Goal: Information Seeking & Learning: Learn about a topic

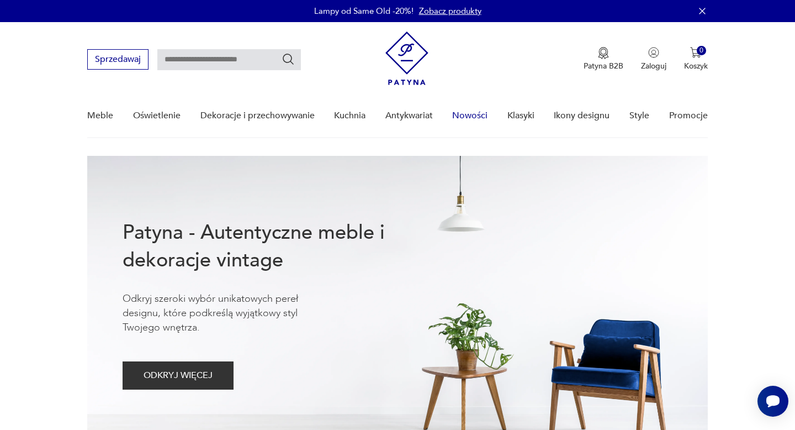
click at [473, 114] on link "Nowości" at bounding box center [469, 115] width 35 height 43
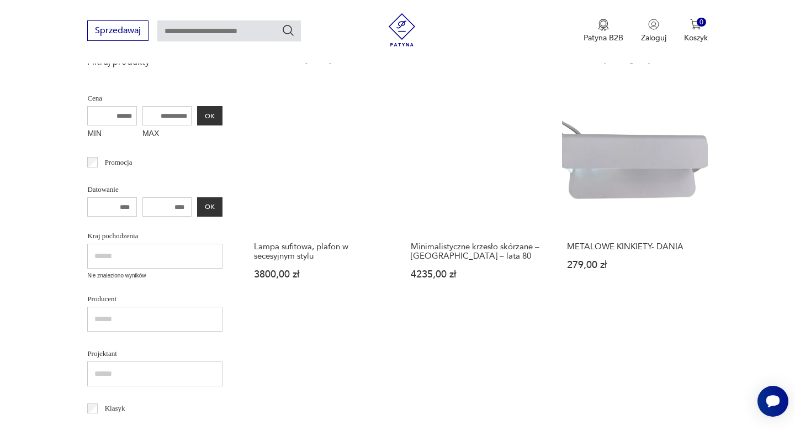
scroll to position [267, 0]
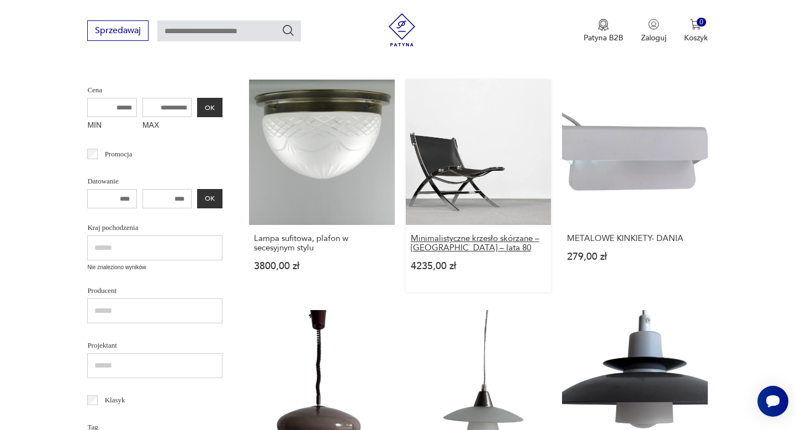
click at [444, 242] on h3 "Minimalistyczne krzesło skórzane – [GEOGRAPHIC_DATA] – lata 80" at bounding box center [478, 243] width 135 height 19
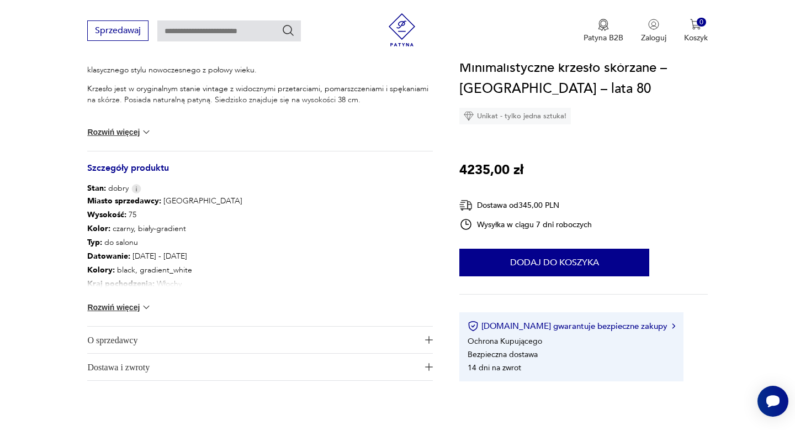
scroll to position [513, 0]
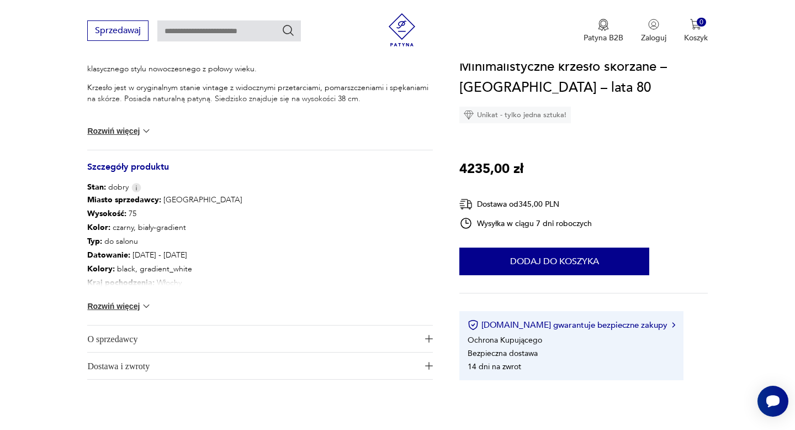
click at [175, 333] on span "O sprzedawcy" at bounding box center [252, 338] width 330 height 27
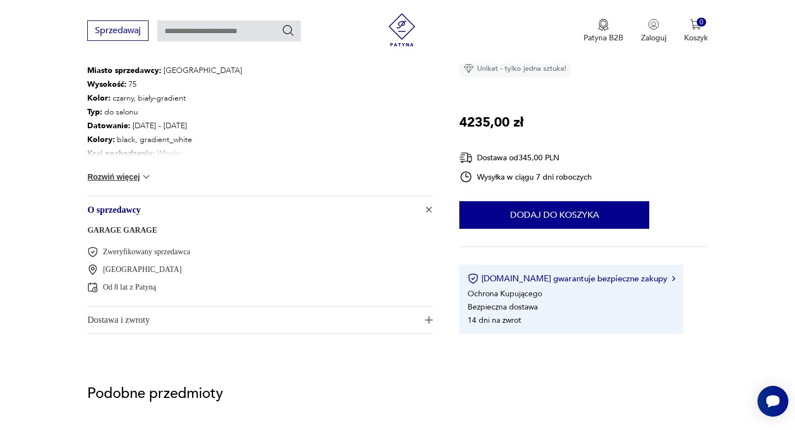
scroll to position [646, 0]
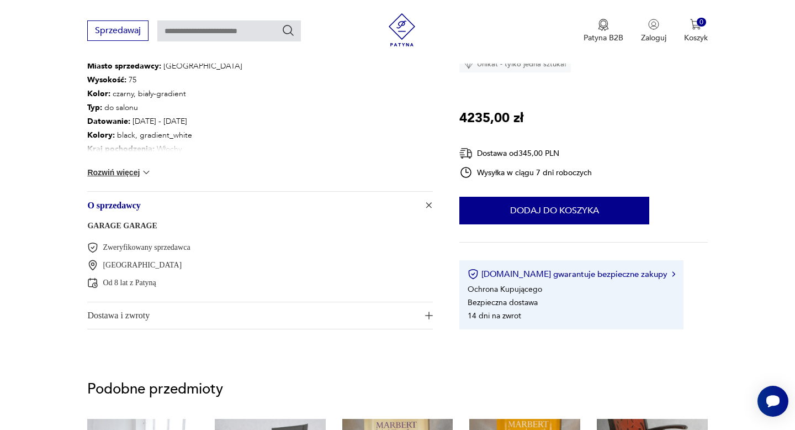
click at [123, 224] on link "GARAGE GARAGE" at bounding box center [122, 225] width 70 height 8
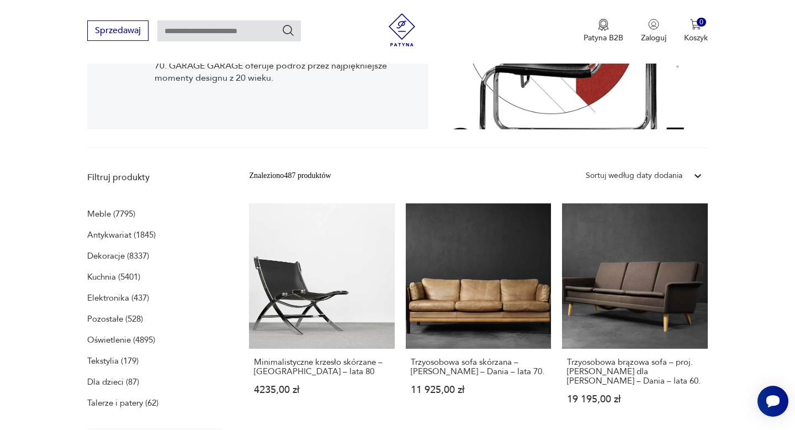
scroll to position [261, 0]
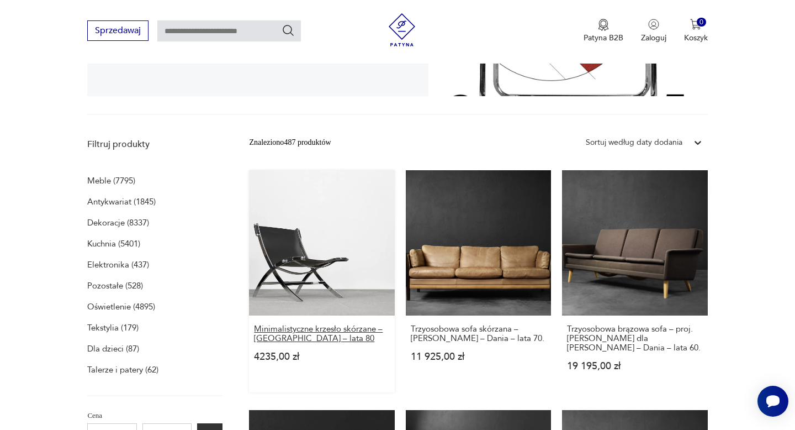
click at [284, 326] on h3 "Minimalistyczne krzesło skórzane – [GEOGRAPHIC_DATA] – lata 80" at bounding box center [321, 333] width 135 height 19
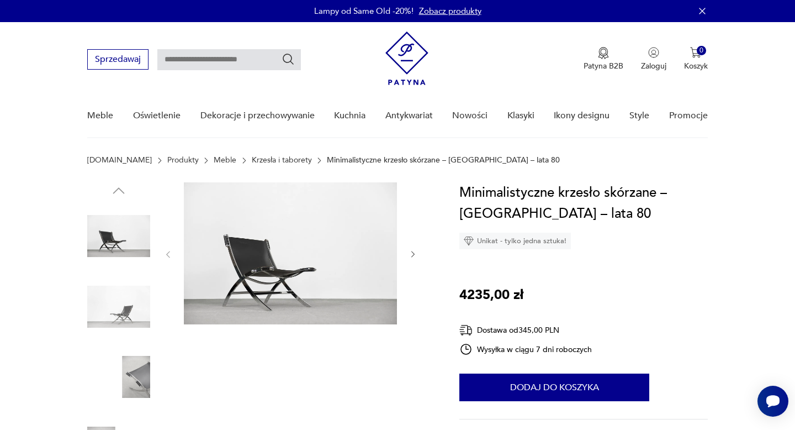
click at [143, 364] on img at bounding box center [118, 376] width 63 height 63
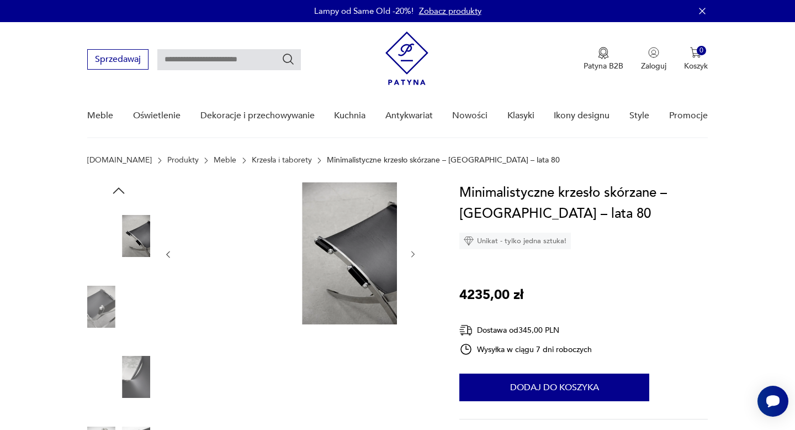
click at [99, 306] on img at bounding box center [118, 306] width 63 height 63
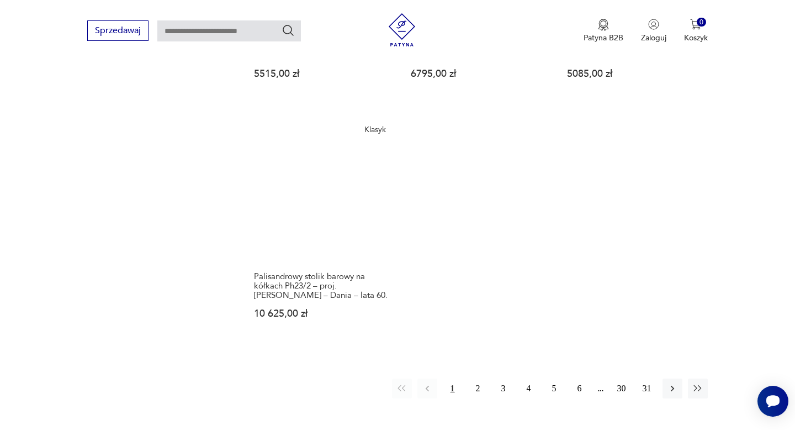
scroll to position [1568, 0]
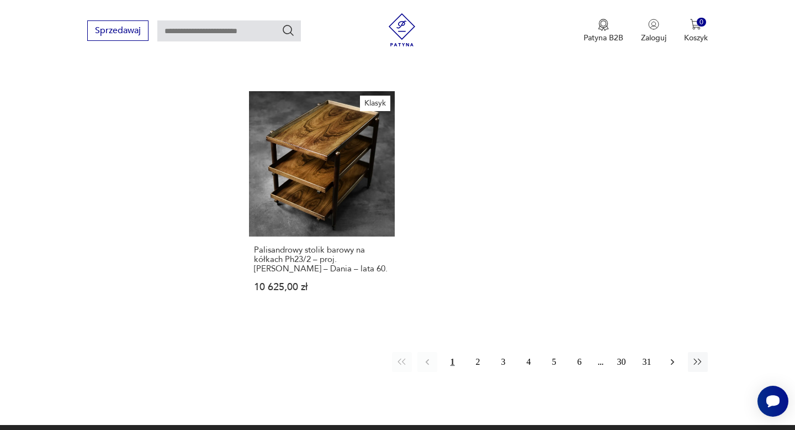
click at [673, 359] on icon "button" at bounding box center [672, 362] width 3 height 6
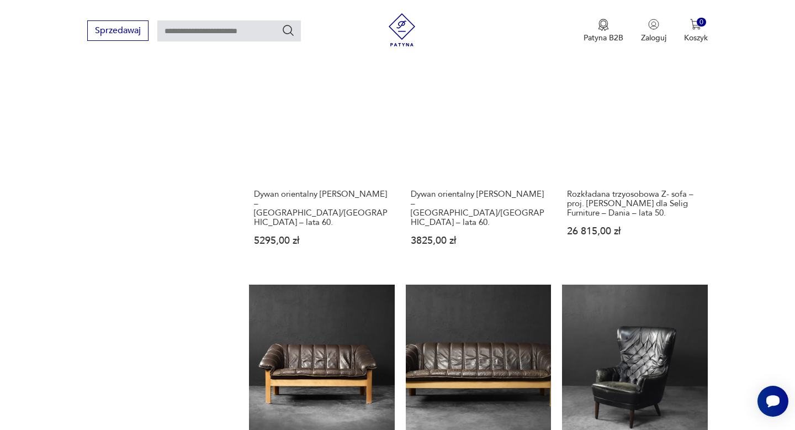
scroll to position [1142, 0]
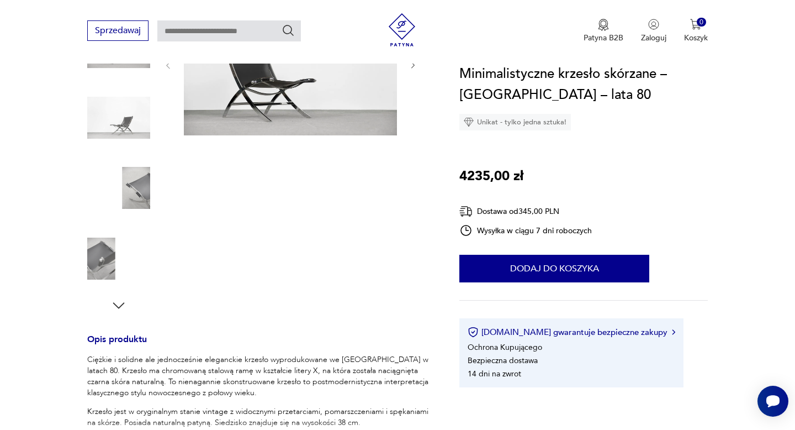
scroll to position [171, 0]
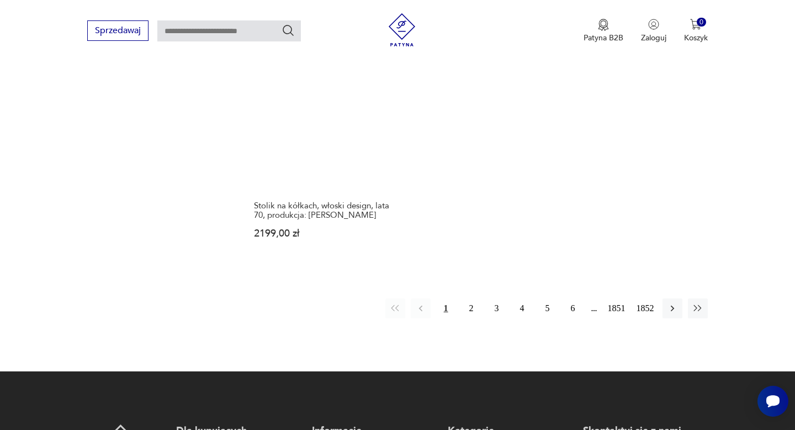
scroll to position [1465, 0]
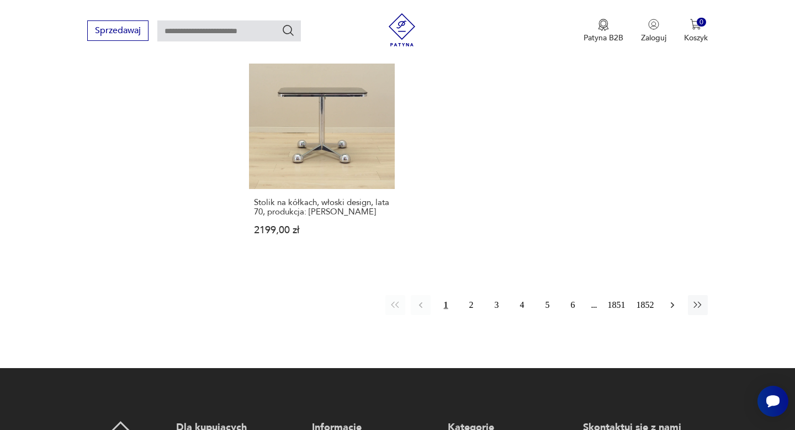
click at [672, 305] on icon "button" at bounding box center [672, 304] width 11 height 11
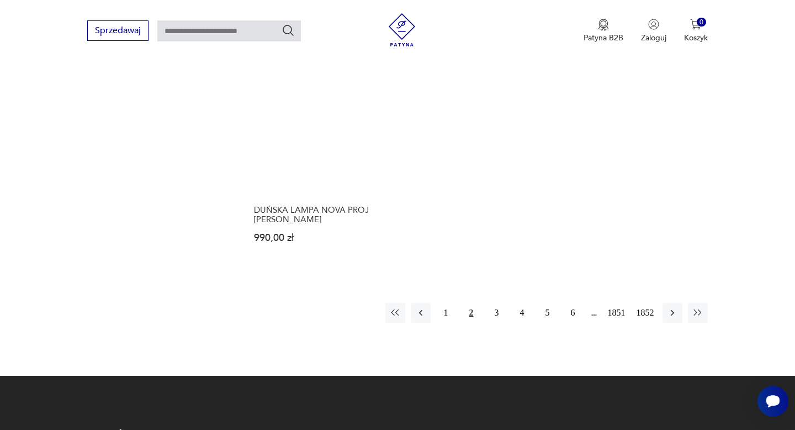
scroll to position [1461, 0]
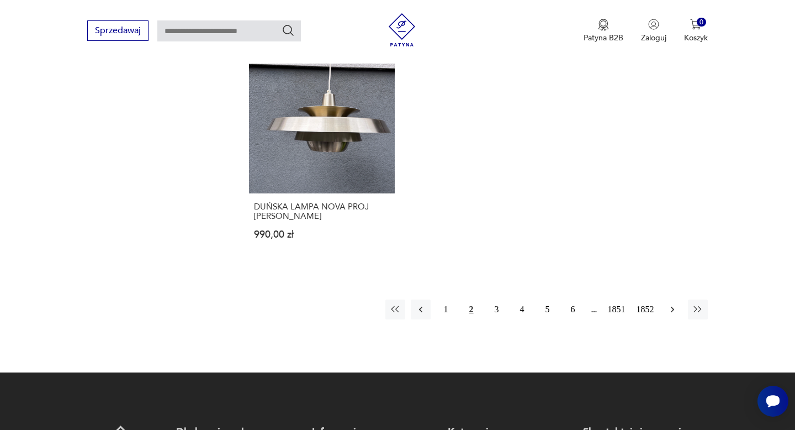
click at [673, 307] on icon "button" at bounding box center [672, 310] width 3 height 6
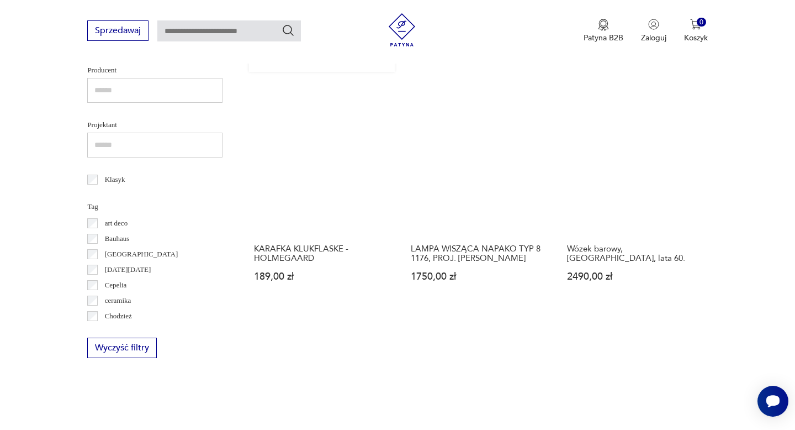
scroll to position [456, 0]
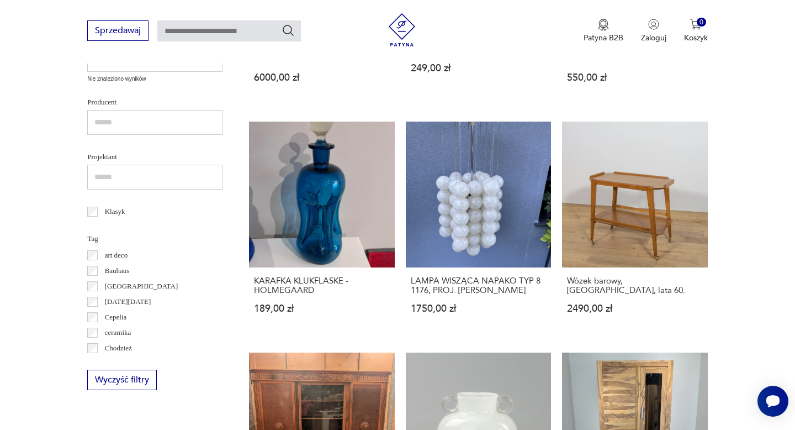
click at [404, 27] on img at bounding box center [402, 29] width 33 height 33
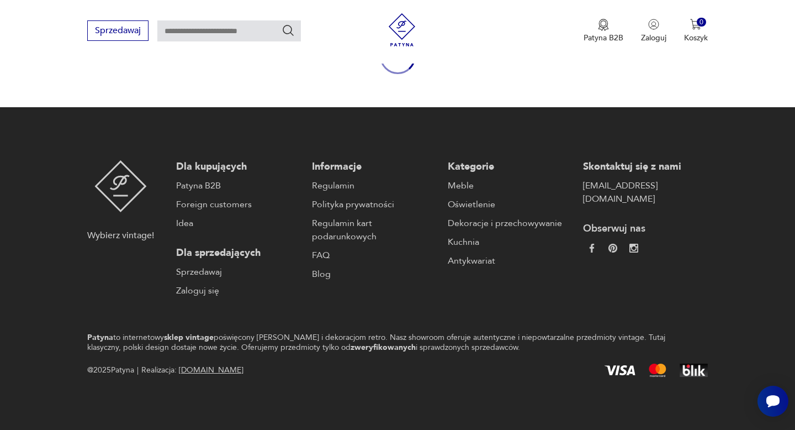
scroll to position [456, 0]
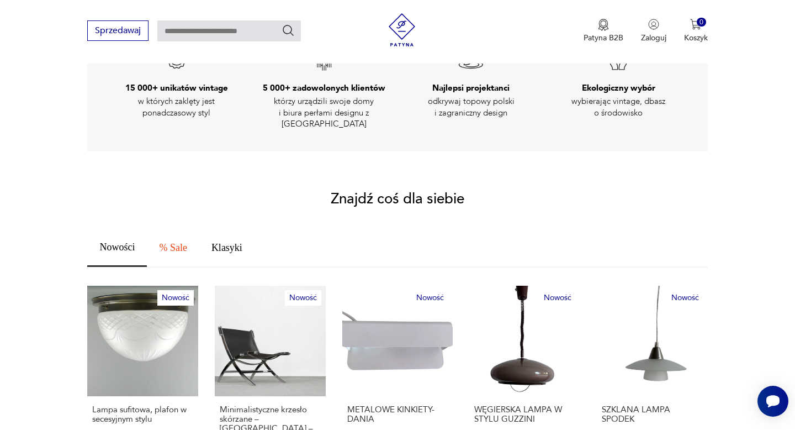
click at [220, 32] on input "text" at bounding box center [229, 30] width 144 height 21
type input "*******"
click at [289, 30] on icon "Szukaj" at bounding box center [288, 30] width 13 height 13
type input "*******"
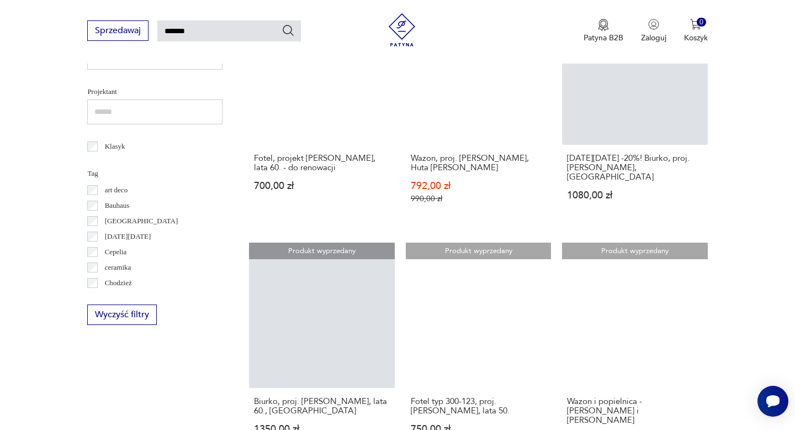
scroll to position [489, 0]
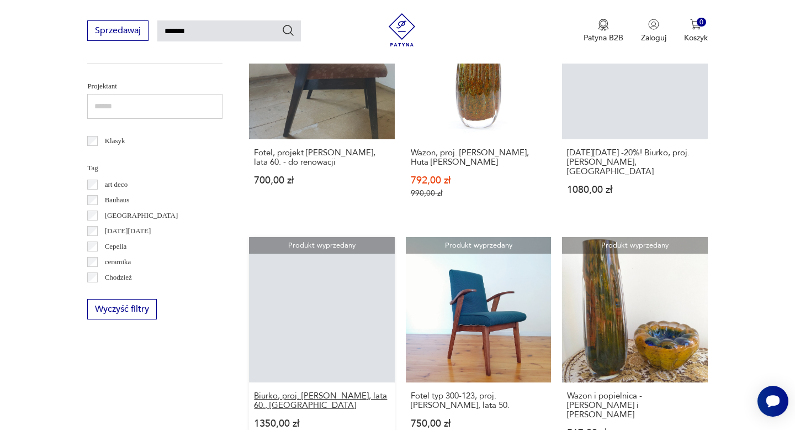
click at [305, 391] on h3 "Biurko, proj. [PERSON_NAME], lata 60., [GEOGRAPHIC_DATA]" at bounding box center [321, 400] width 135 height 19
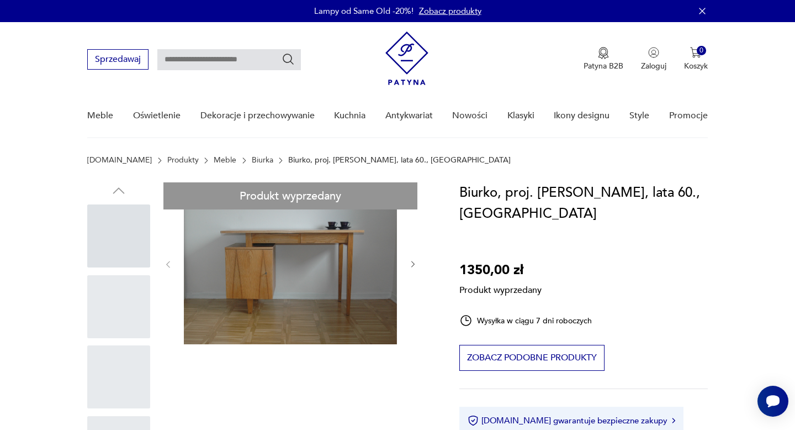
type input "*******"
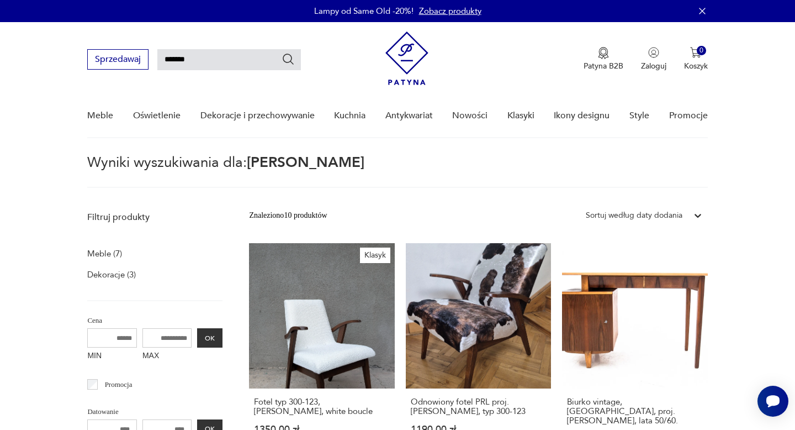
click at [412, 55] on img at bounding box center [407, 58] width 43 height 54
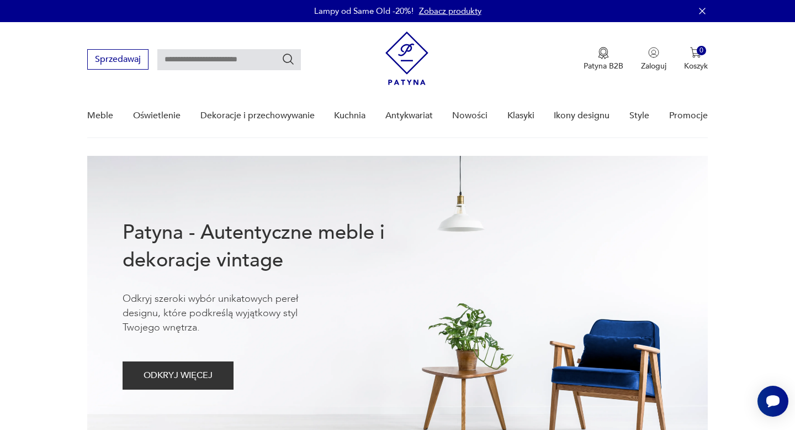
click at [225, 59] on input "text" at bounding box center [229, 59] width 144 height 21
type input "********"
click at [289, 62] on icon "Szukaj" at bounding box center [288, 59] width 11 height 11
type input "********"
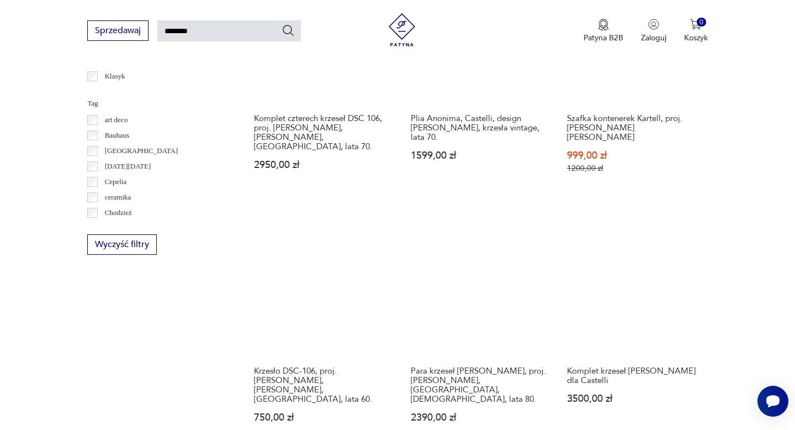
scroll to position [550, 0]
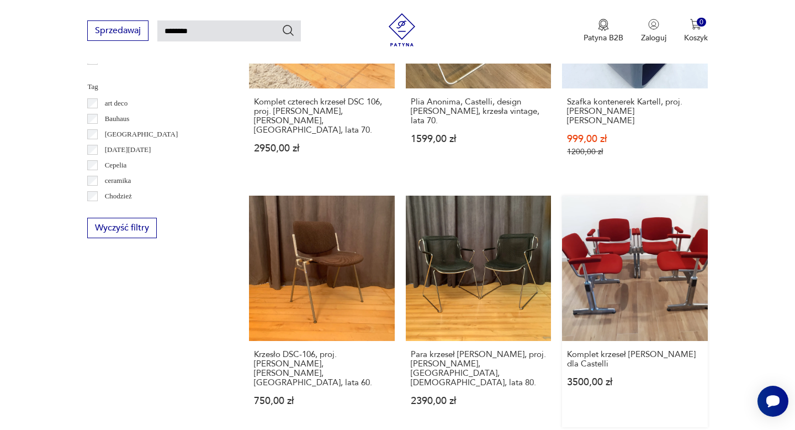
click at [626, 264] on link "Komplet krzeseł [PERSON_NAME] dla Castelli 3500,00 zł" at bounding box center [634, 311] width 145 height 231
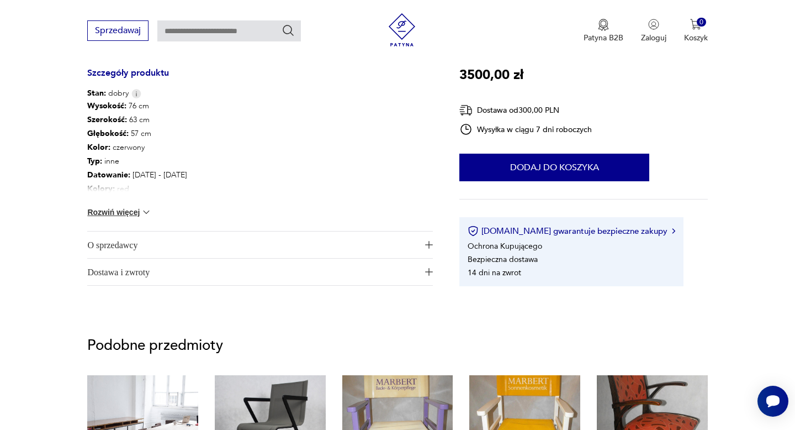
scroll to position [592, 0]
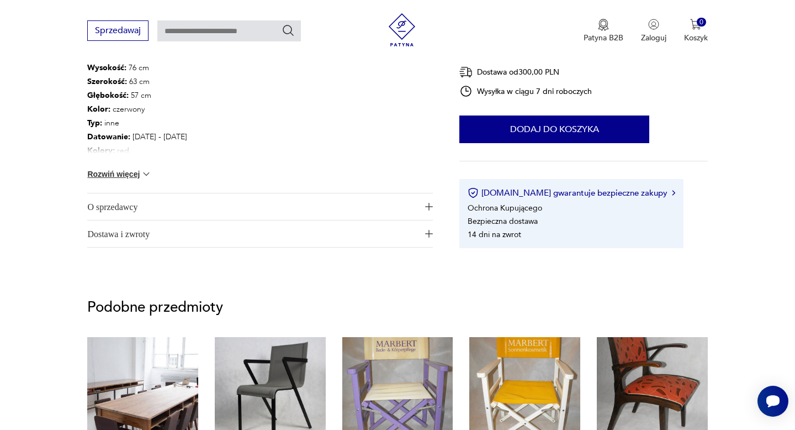
click at [122, 205] on span "O sprzedawcy" at bounding box center [252, 206] width 330 height 27
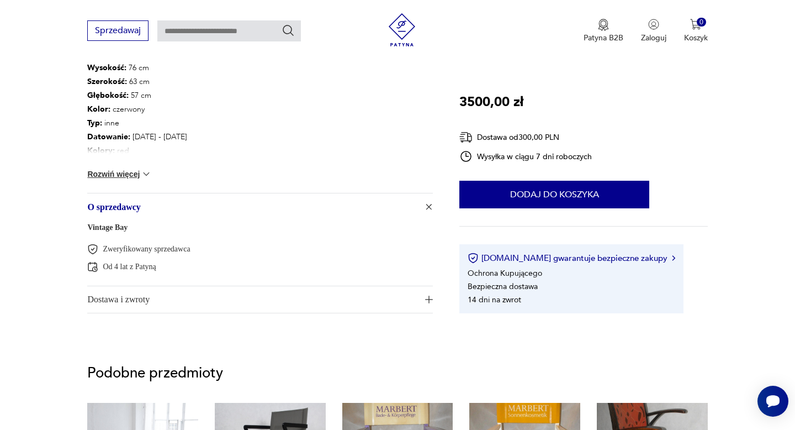
click at [108, 229] on link "Vintage Bay" at bounding box center [107, 227] width 40 height 8
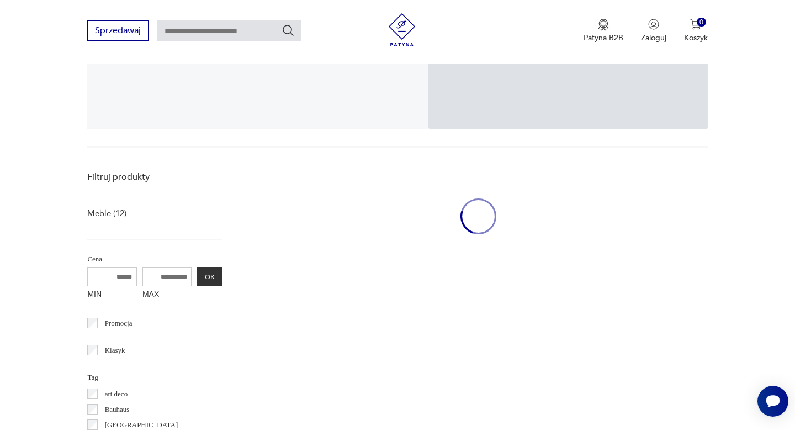
scroll to position [228, 0]
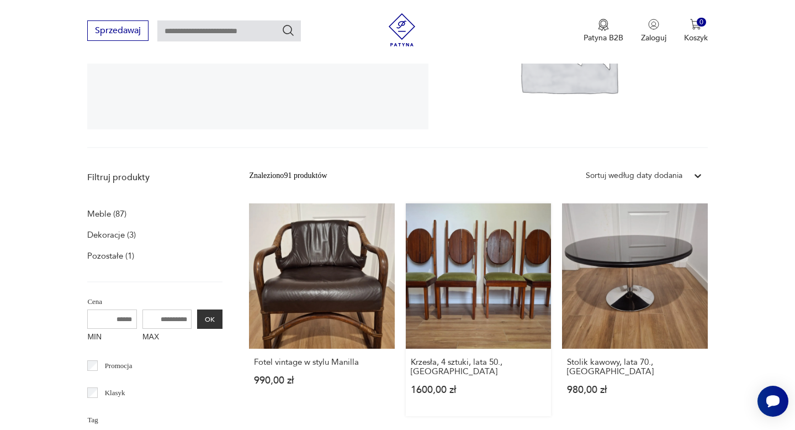
click at [503, 260] on link "Krzesła, 4 sztuki, lata 50., [GEOGRAPHIC_DATA] 1600,00 zł" at bounding box center [478, 309] width 145 height 213
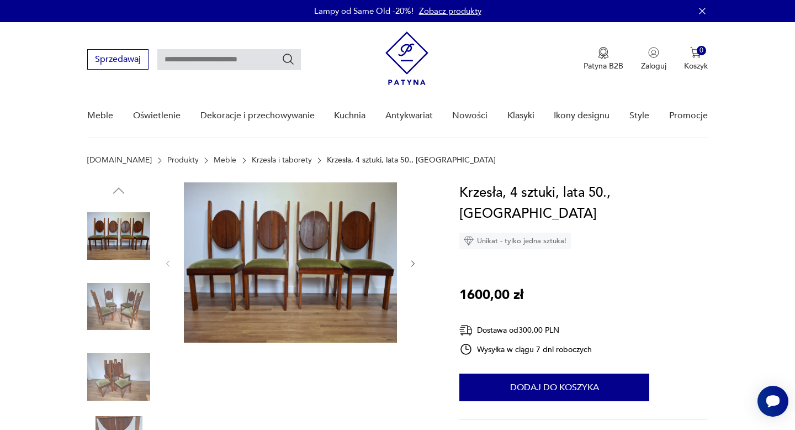
click at [296, 271] on img at bounding box center [290, 262] width 213 height 160
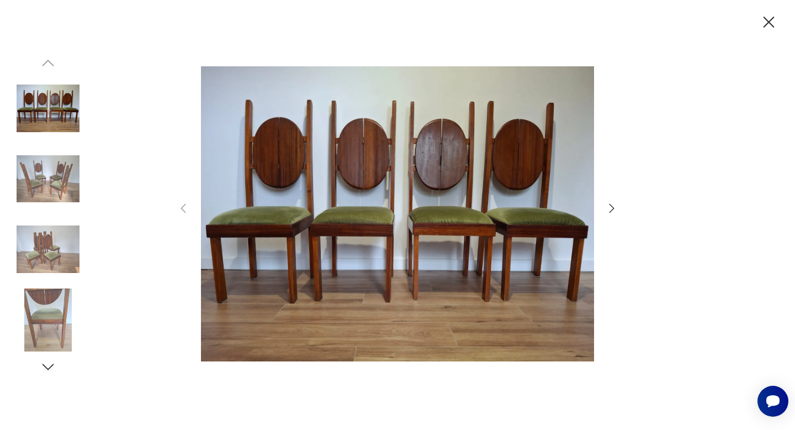
click at [613, 208] on icon "button" at bounding box center [612, 208] width 5 height 9
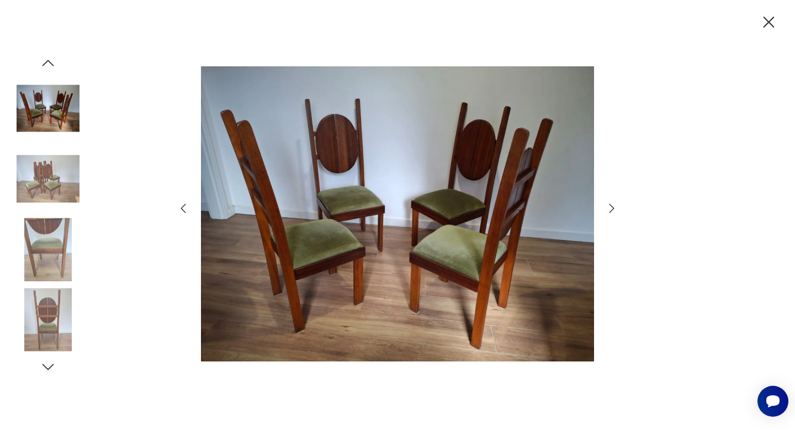
click at [613, 208] on icon "button" at bounding box center [612, 208] width 5 height 9
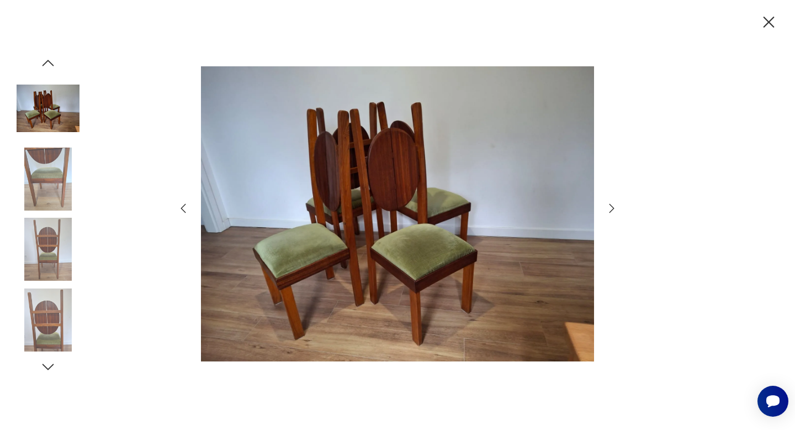
click at [613, 208] on icon "button" at bounding box center [612, 208] width 5 height 9
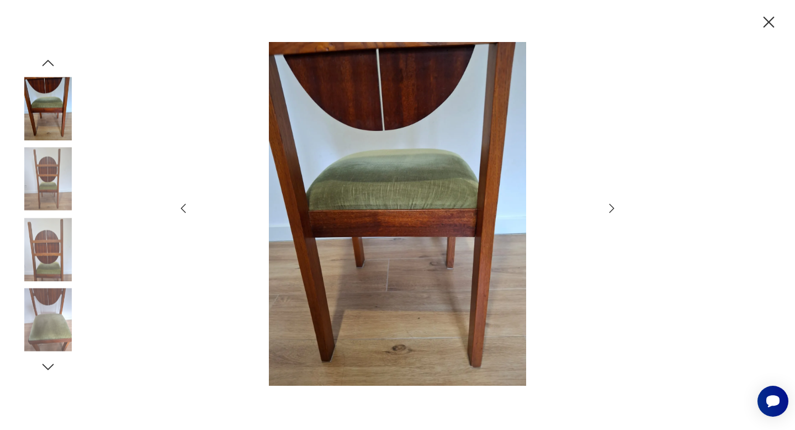
click at [613, 208] on icon "button" at bounding box center [612, 208] width 5 height 9
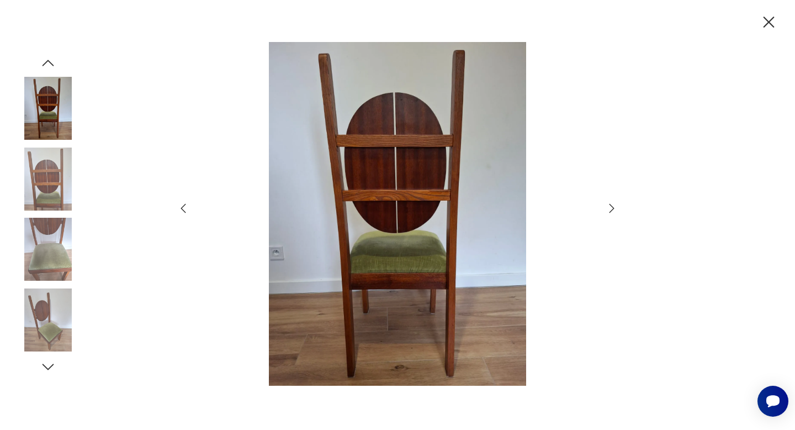
click at [613, 208] on icon "button" at bounding box center [612, 208] width 5 height 9
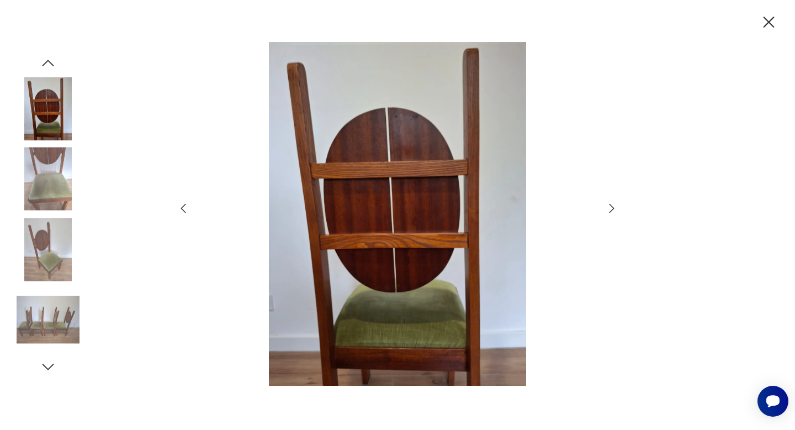
click at [613, 208] on icon "button" at bounding box center [612, 208] width 5 height 9
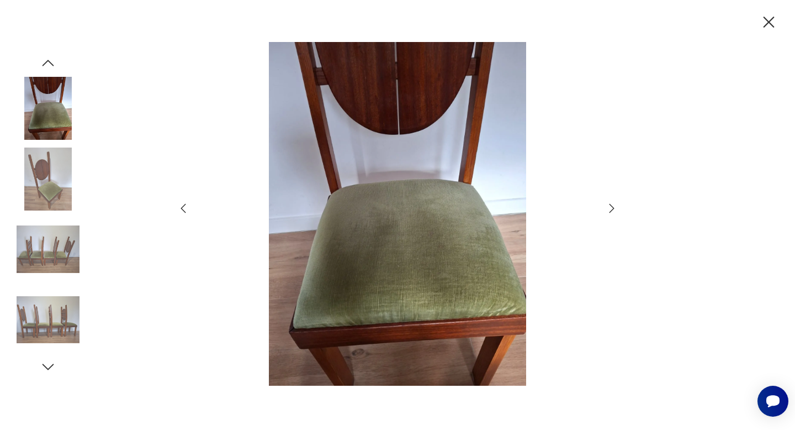
click at [613, 208] on icon "button" at bounding box center [612, 208] width 5 height 9
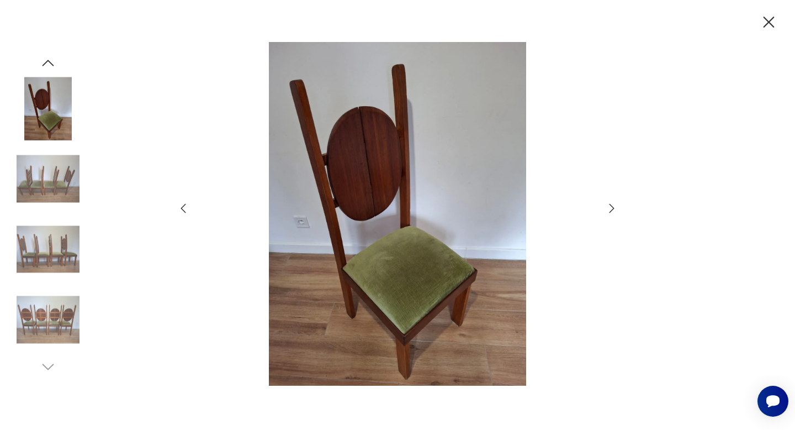
click at [613, 208] on icon "button" at bounding box center [612, 208] width 5 height 9
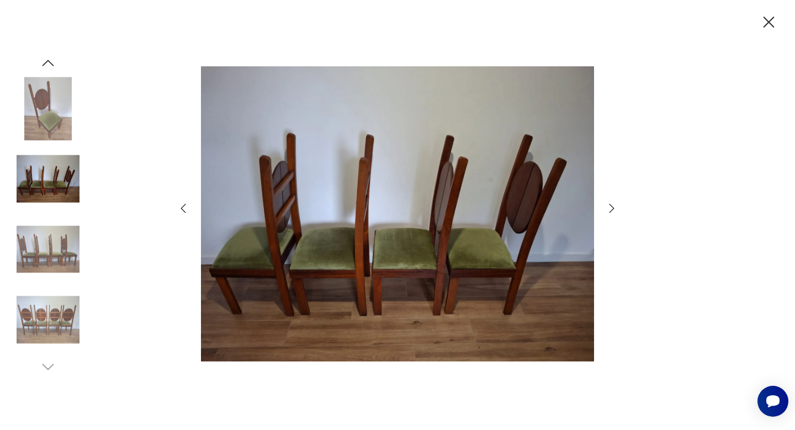
click at [613, 208] on icon "button" at bounding box center [612, 208] width 5 height 9
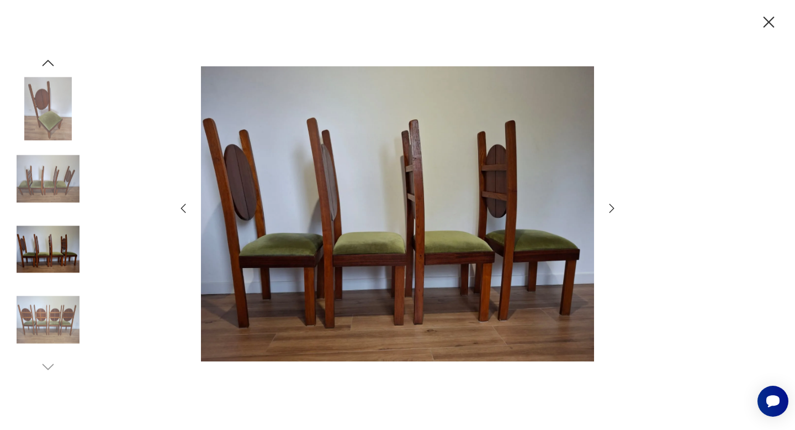
click at [772, 22] on icon "button" at bounding box center [769, 22] width 19 height 19
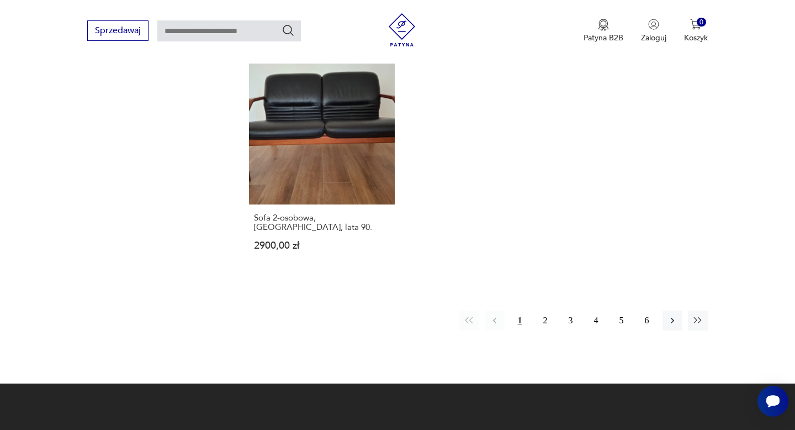
scroll to position [1563, 0]
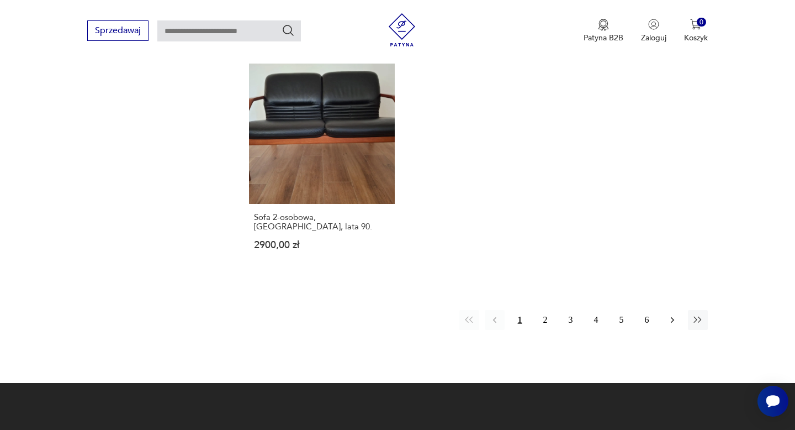
click at [672, 314] on icon "button" at bounding box center [672, 319] width 11 height 11
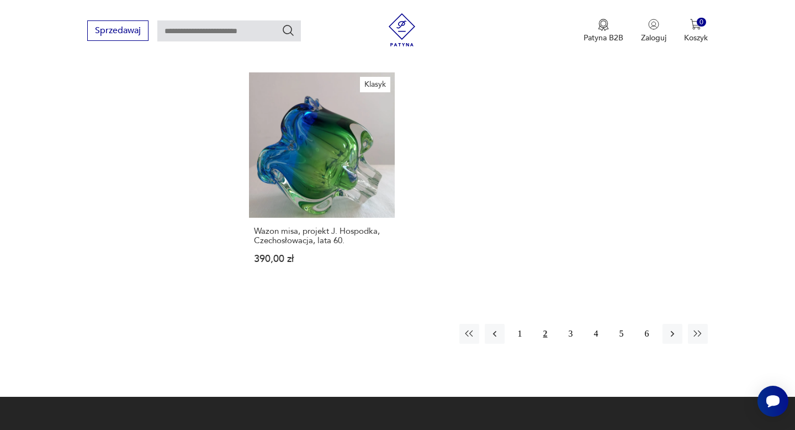
scroll to position [1552, 0]
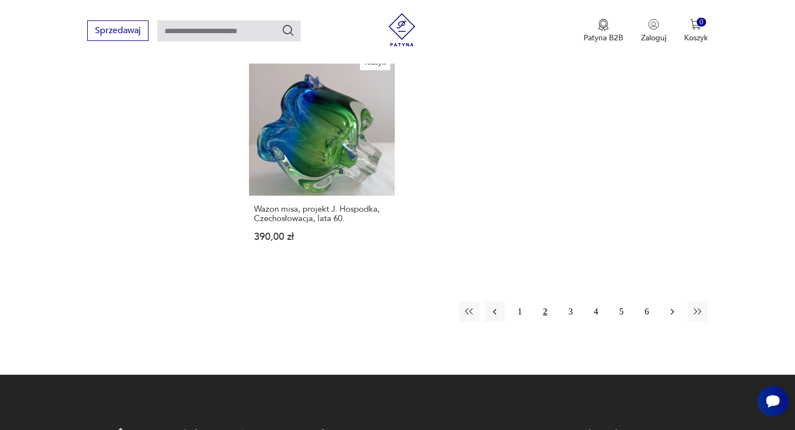
click at [673, 306] on icon "button" at bounding box center [672, 311] width 11 height 11
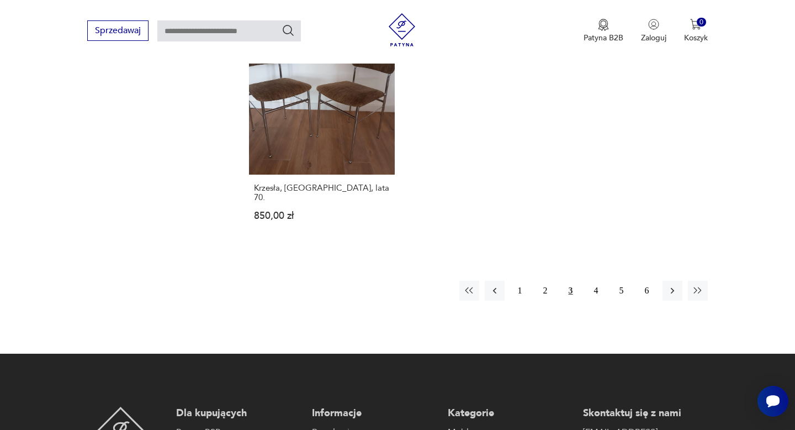
scroll to position [1583, 0]
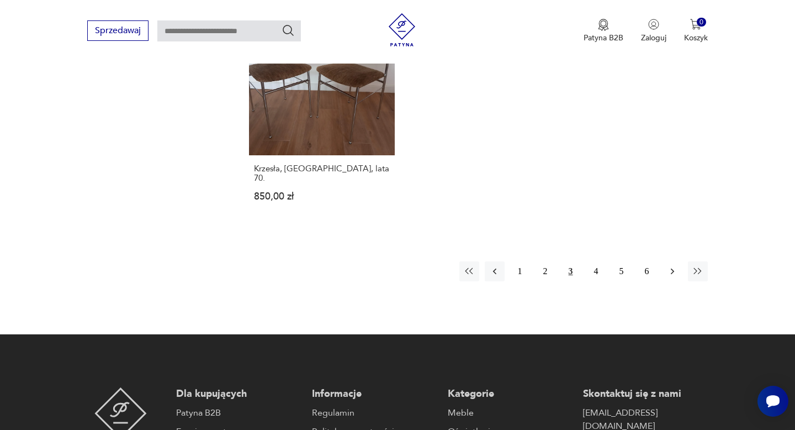
click at [672, 268] on icon "button" at bounding box center [672, 271] width 3 height 6
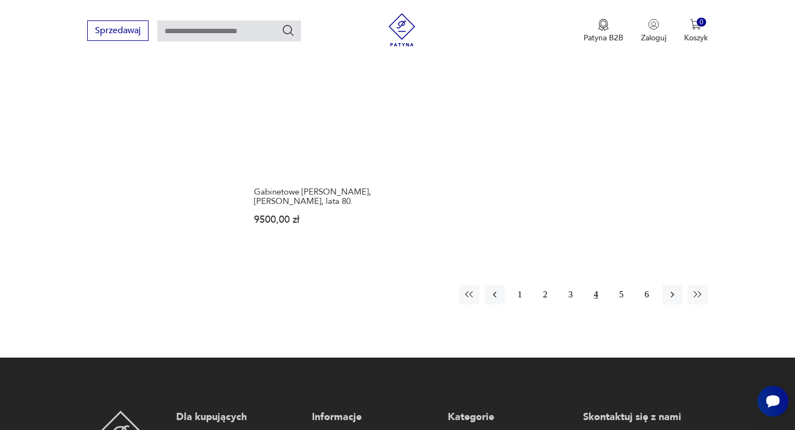
scroll to position [1560, 0]
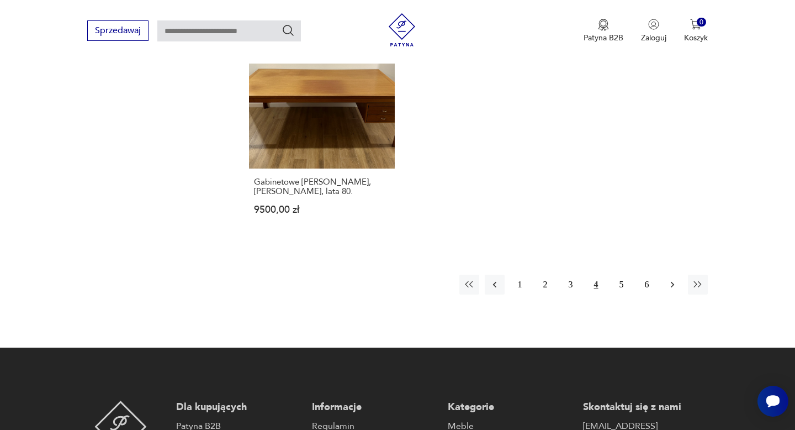
click at [676, 279] on icon "button" at bounding box center [672, 284] width 11 height 11
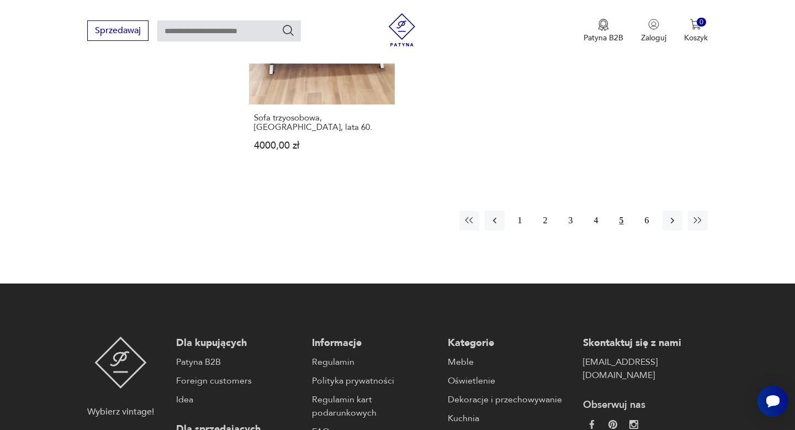
scroll to position [1618, 0]
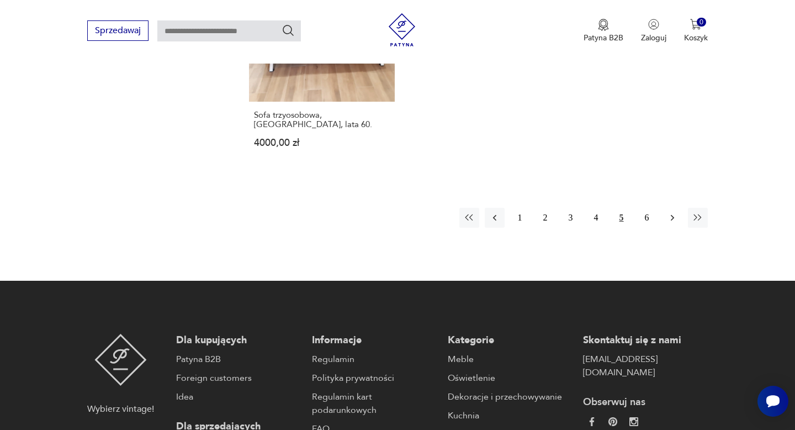
click at [671, 212] on icon "button" at bounding box center [672, 217] width 11 height 11
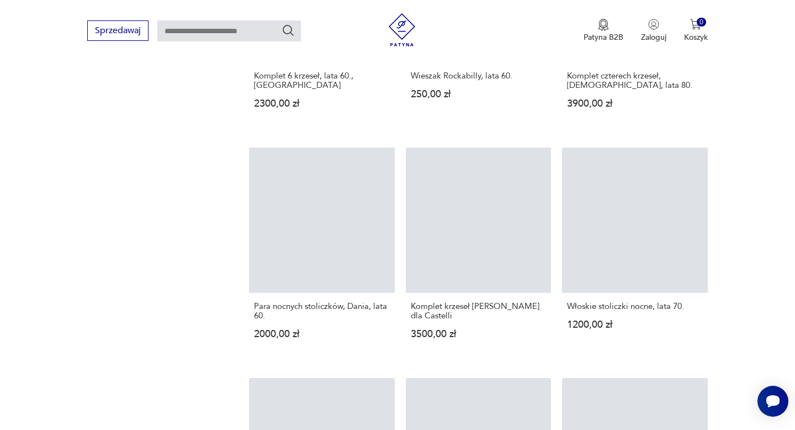
scroll to position [1773, 0]
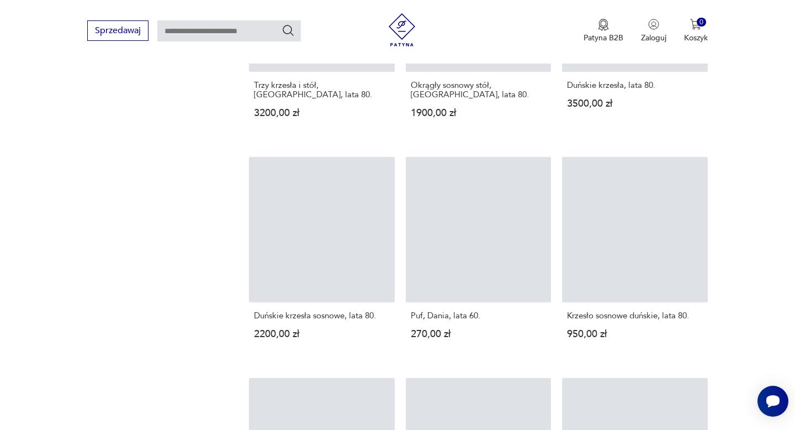
scroll to position [1583, 0]
